Goal: Task Accomplishment & Management: Manage account settings

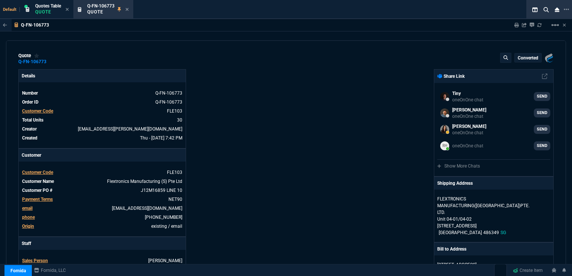
select select "16: [PERSON_NAME]"
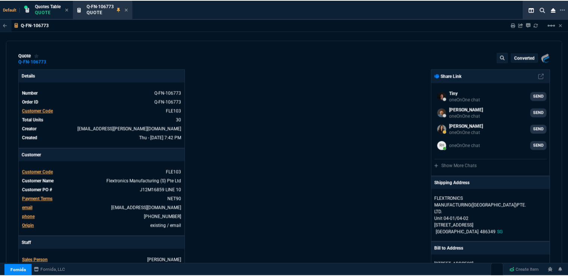
scroll to position [150, 0]
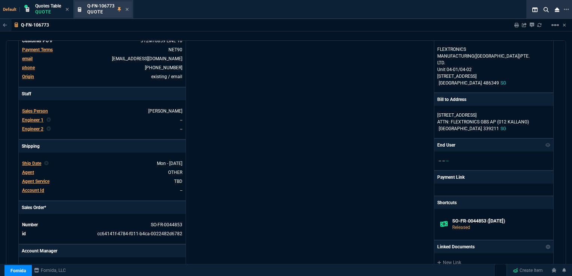
click at [130, 7] on div "Q-FN-106773 Quote" at bounding box center [103, 9] width 57 height 16
click at [129, 9] on icon at bounding box center [126, 9] width 3 height 4
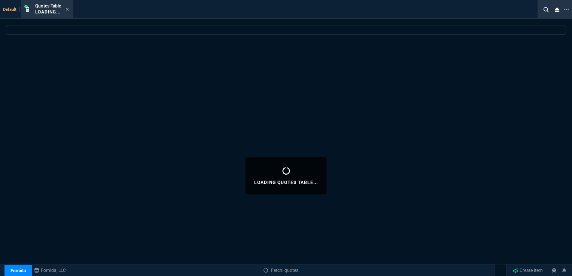
select select
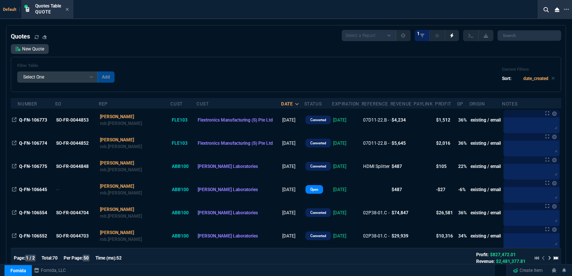
click at [68, 9] on icon at bounding box center [67, 9] width 3 height 3
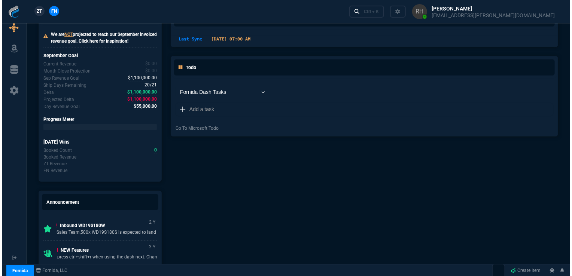
scroll to position [0, 0]
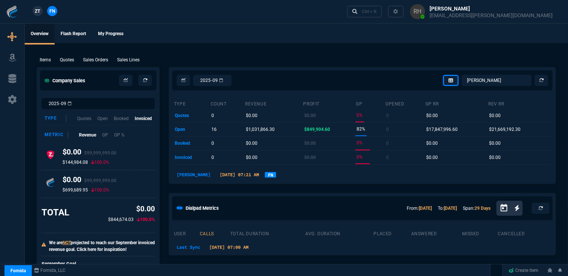
click at [68, 59] on p "Quotes" at bounding box center [67, 60] width 14 height 7
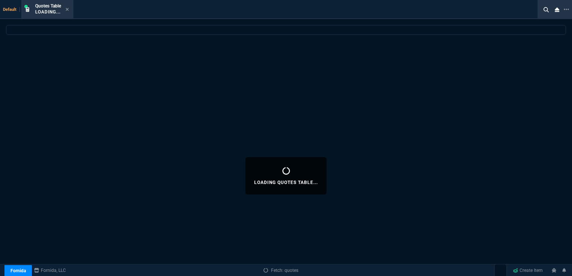
select select
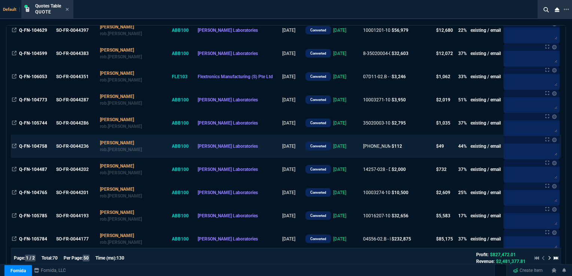
scroll to position [695, 0]
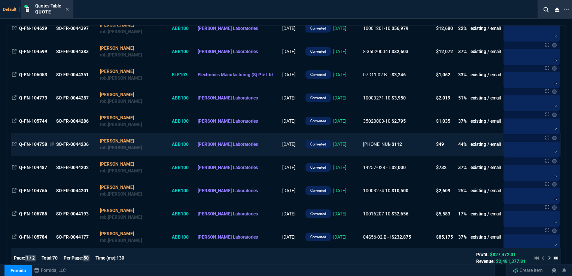
click at [34, 146] on span "Q-FN-104758" at bounding box center [33, 144] width 28 height 5
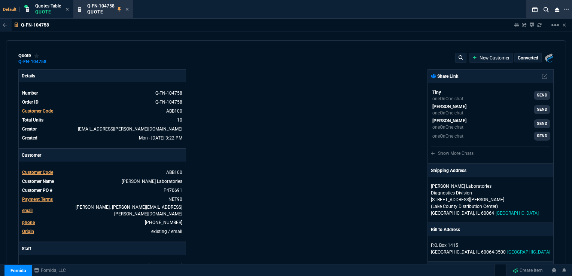
type input "47"
type input "5"
type input "14"
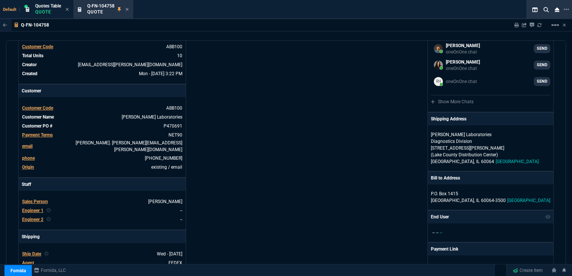
scroll to position [75, 0]
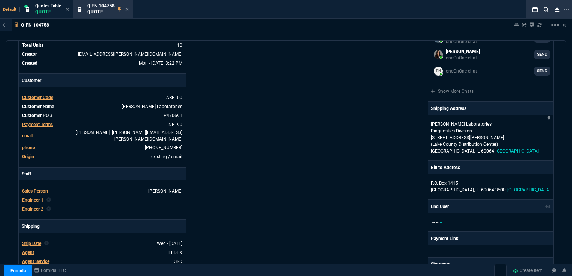
click at [454, 135] on p "[STREET_ADDRESS][PERSON_NAME]" at bounding box center [490, 137] width 119 height 7
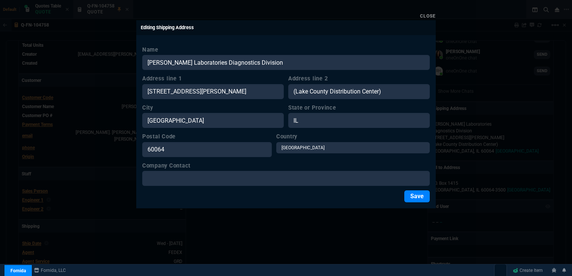
click at [429, 15] on link "Close" at bounding box center [428, 15] width 16 height 5
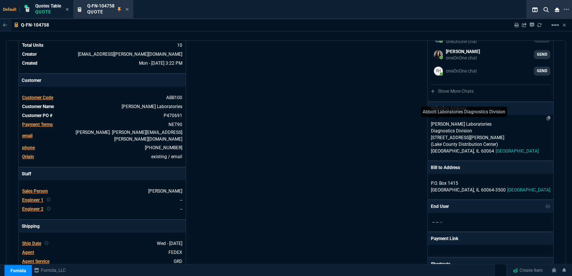
click at [482, 129] on p "[PERSON_NAME] Laboratories Diagnostics Division" at bounding box center [467, 127] width 72 height 13
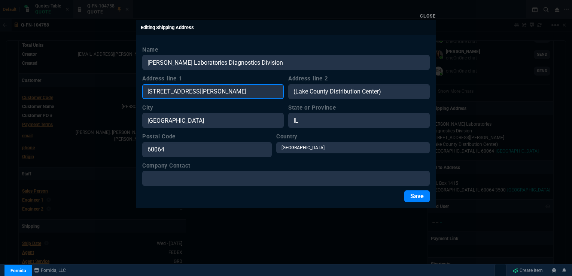
click at [211, 89] on input "[STREET_ADDRESS][PERSON_NAME]" at bounding box center [212, 91] width 141 height 15
drag, startPoint x: 189, startPoint y: 91, endPoint x: 119, endPoint y: 91, distance: 70.0
click at [119, 91] on div "Close Editing Shipping Address Name [PERSON_NAME] Laboratories Diagnostics Divi…" at bounding box center [286, 138] width 572 height 276
type input "[STREET_ADDRESS][PERSON_NAME]"
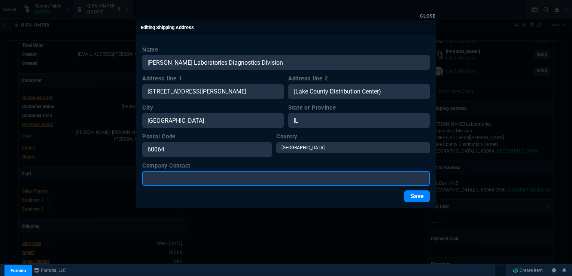
type input "LC - MAIN INVENTORY"
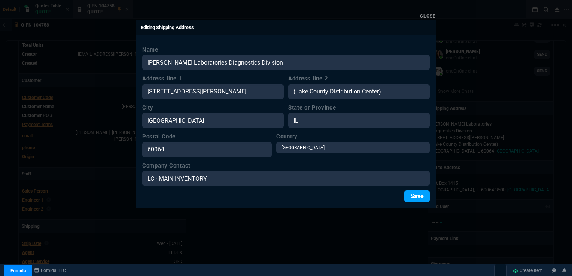
click at [411, 199] on button "Save" at bounding box center [416, 196] width 25 height 12
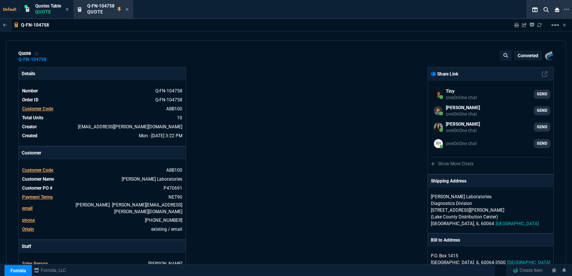
scroll to position [0, 0]
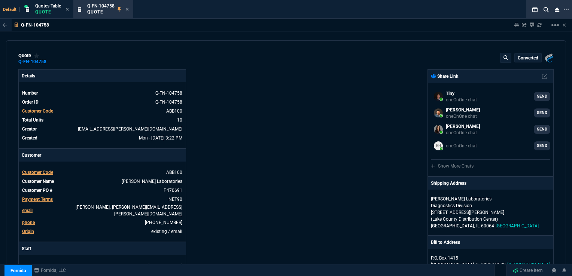
click at [520, 58] on div "converted" at bounding box center [528, 58] width 27 height 9
click at [376, 57] on div "quote Q-FN-104758 converted Fornida, LLC [STREET_ADDRESS]" at bounding box center [285, 59] width 535 height 12
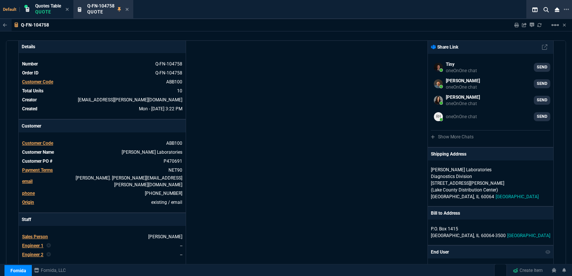
scroll to position [37, 0]
